Goal: Find specific page/section: Find specific page/section

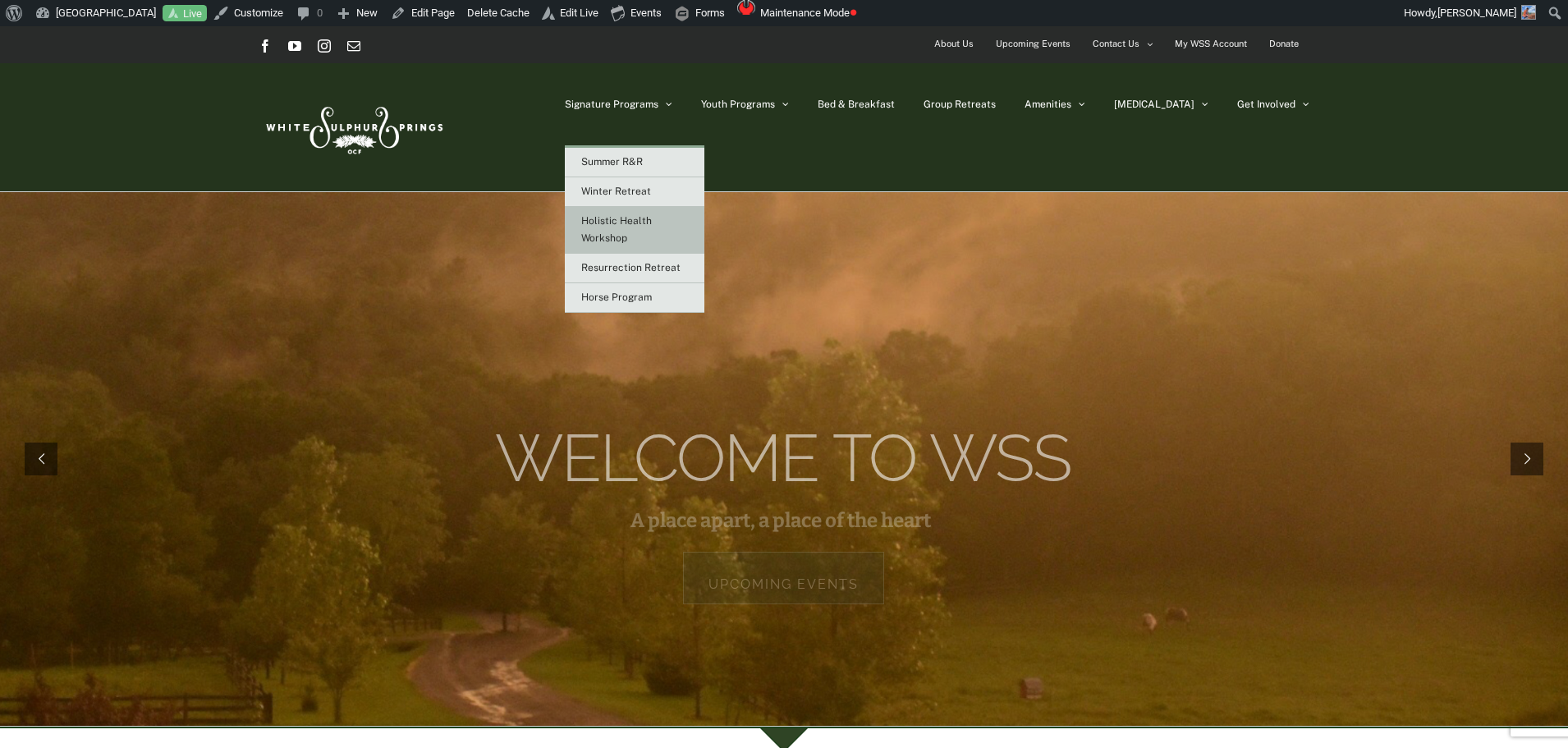
click at [651, 217] on span "Holistic Health Workshop" at bounding box center [616, 229] width 71 height 29
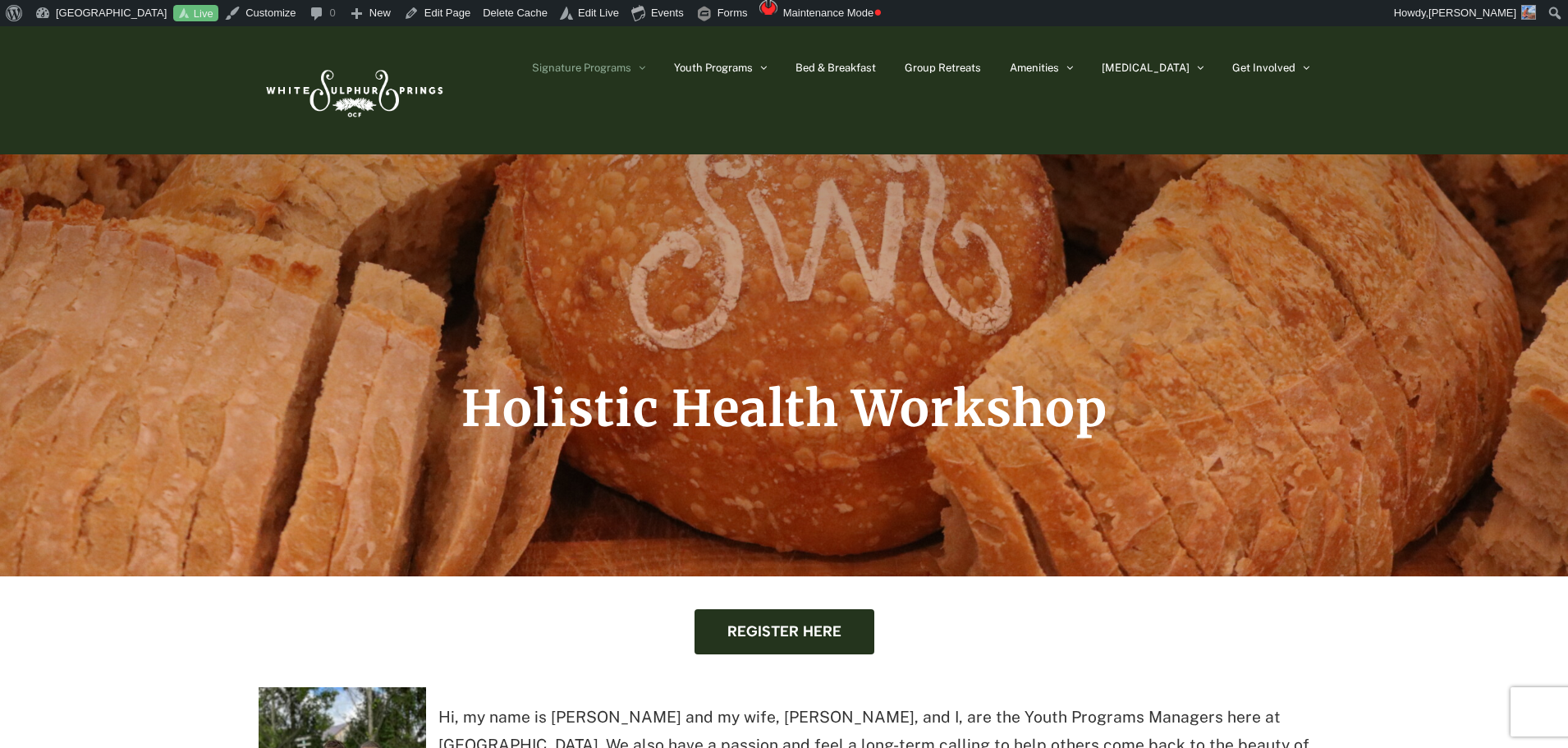
scroll to position [246, 0]
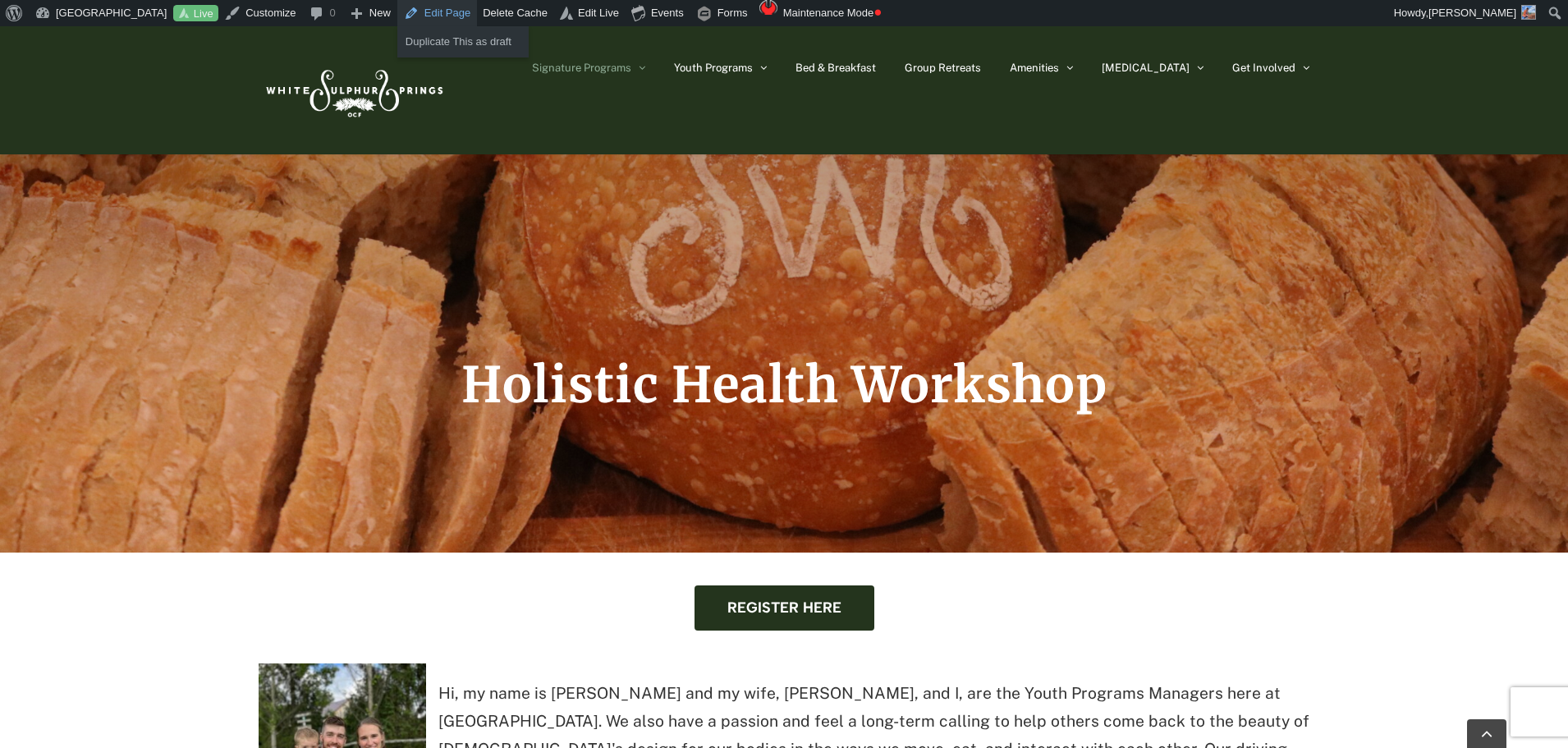
click at [437, 6] on link "Edit Page" at bounding box center [436, 13] width 80 height 26
